Goal: Check status: Check status

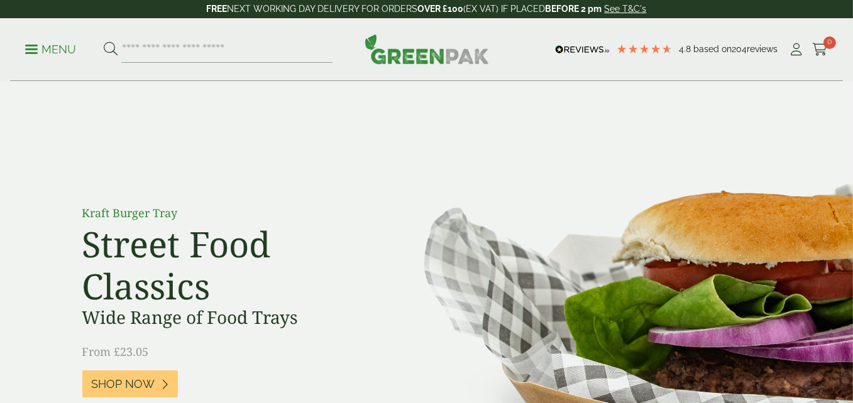
click at [818, 49] on icon at bounding box center [820, 49] width 16 height 13
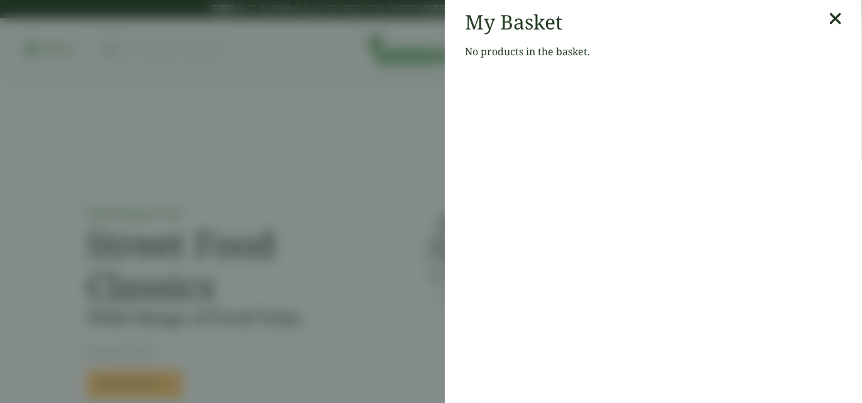
click at [829, 20] on icon at bounding box center [835, 19] width 13 height 18
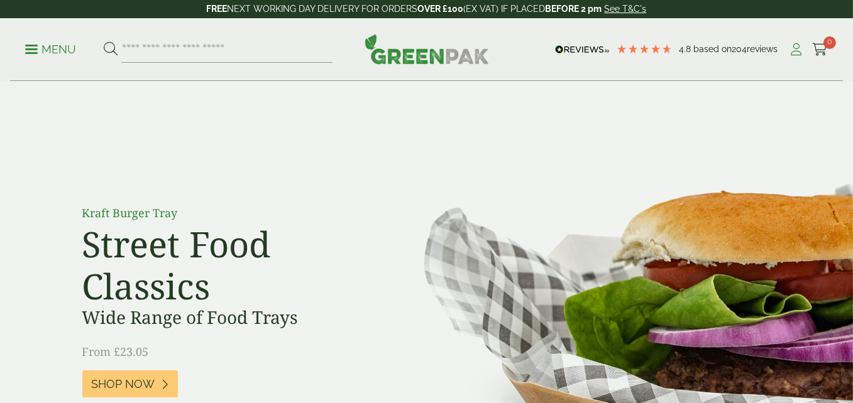
click at [795, 49] on icon at bounding box center [797, 49] width 16 height 13
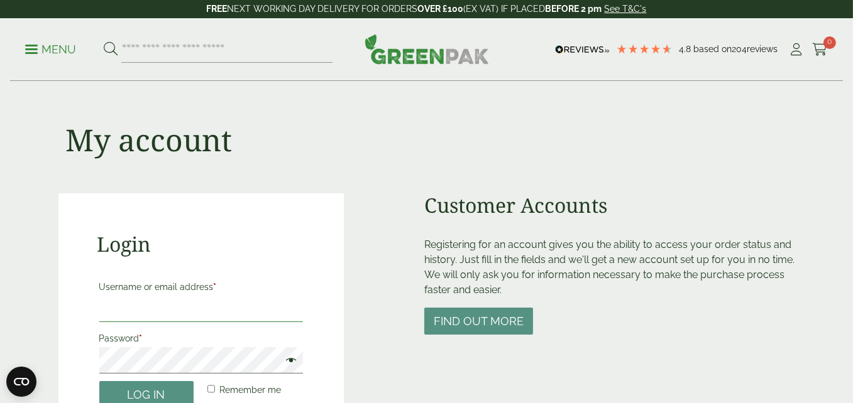
click at [180, 318] on input "Username or email address *" at bounding box center [201, 309] width 204 height 26
type input "**********"
click at [99, 381] on button "Log in" at bounding box center [146, 394] width 94 height 27
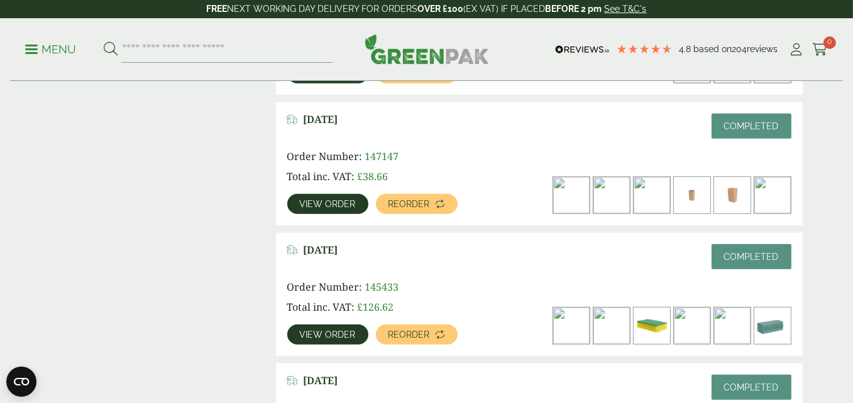
scroll to position [1351, 0]
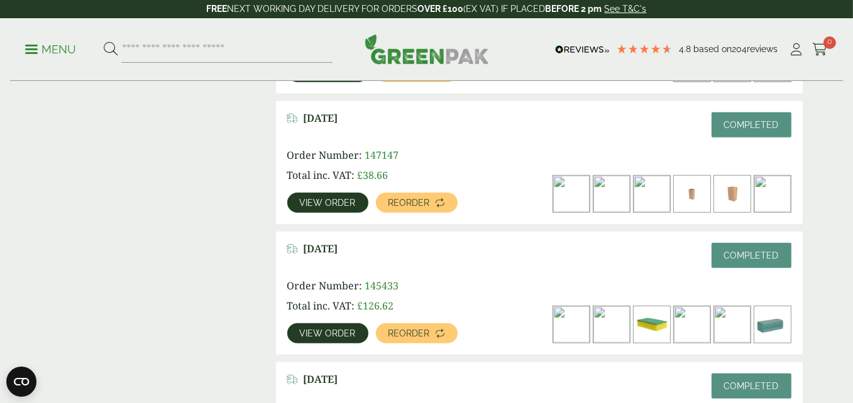
click at [334, 332] on span "View order" at bounding box center [328, 333] width 56 height 9
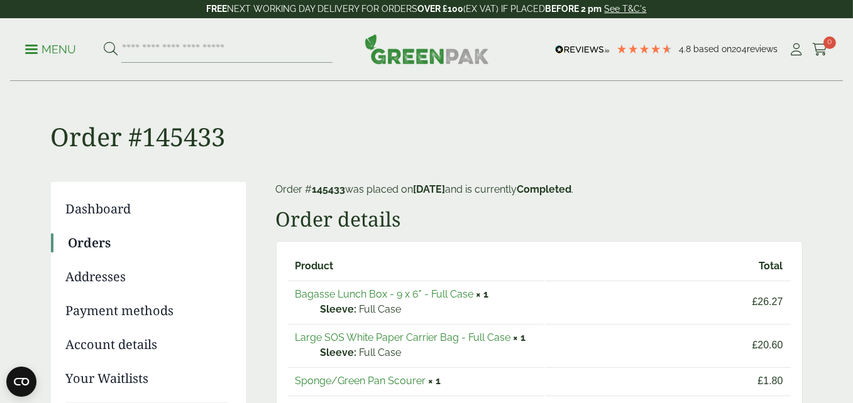
scroll to position [41, 0]
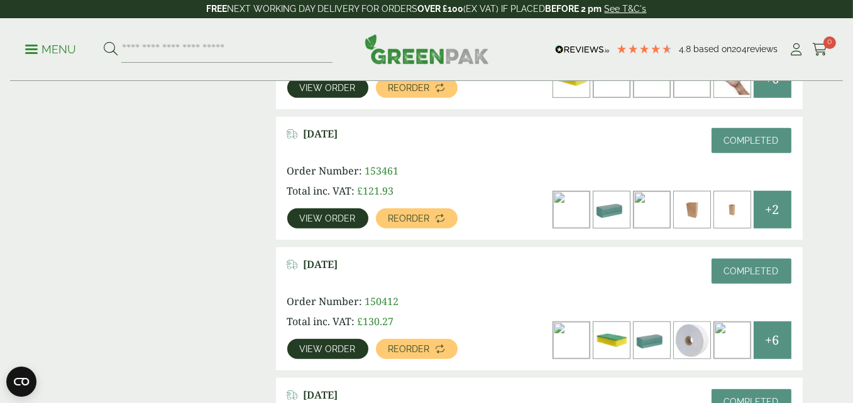
scroll to position [941, 0]
